Goal: Task Accomplishment & Management: Use online tool/utility

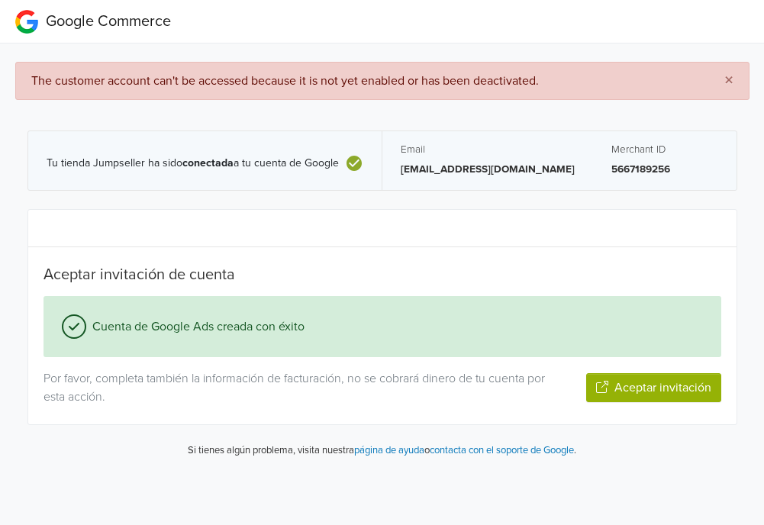
click at [199, 79] on span "The customer account can't be accessed because it is not yet enabled or has bee…" at bounding box center [284, 80] width 507 height 15
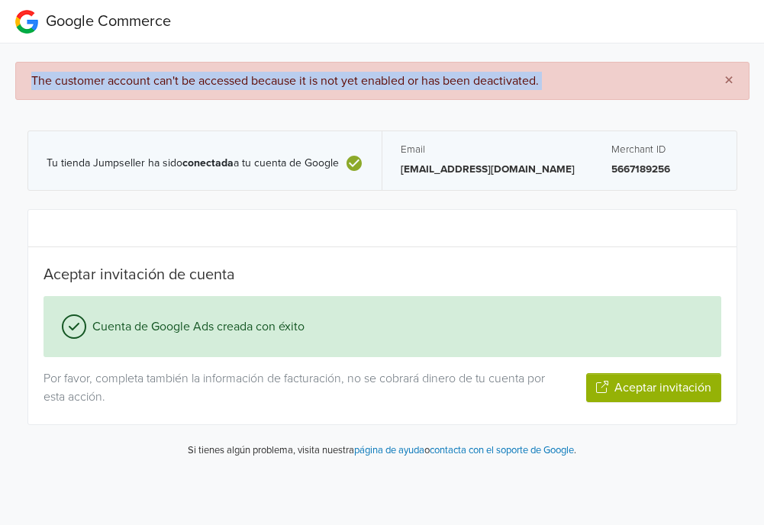
click at [199, 79] on span "The customer account can't be accessed because it is not yet enabled or has bee…" at bounding box center [284, 80] width 507 height 15
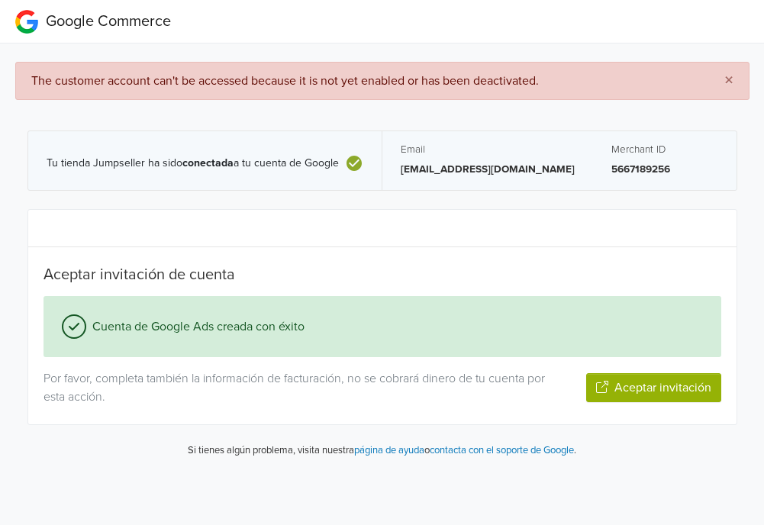
click at [664, 387] on button "Aceptar invitación" at bounding box center [653, 387] width 135 height 29
click at [648, 378] on button "Aceptar invitación" at bounding box center [653, 387] width 135 height 29
